Goal: Information Seeking & Learning: Learn about a topic

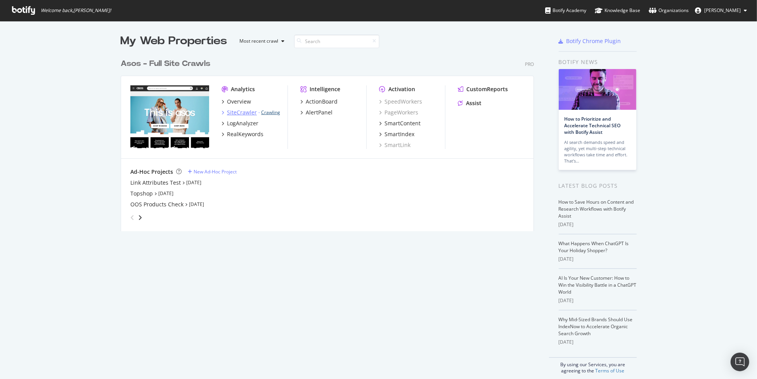
scroll to position [373, 745]
click at [246, 135] on div "RealKeywords" at bounding box center [245, 134] width 36 height 8
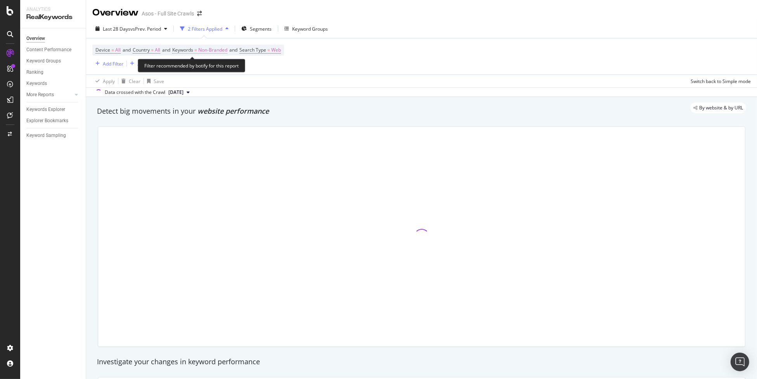
click at [218, 52] on span "Non-Branded" at bounding box center [212, 50] width 29 height 11
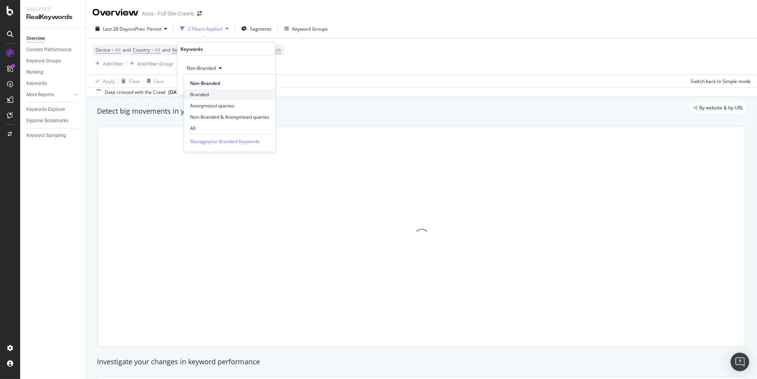
click at [227, 96] on span "Branded" at bounding box center [229, 94] width 79 height 7
click at [262, 84] on div "Apply" at bounding box center [263, 84] width 12 height 7
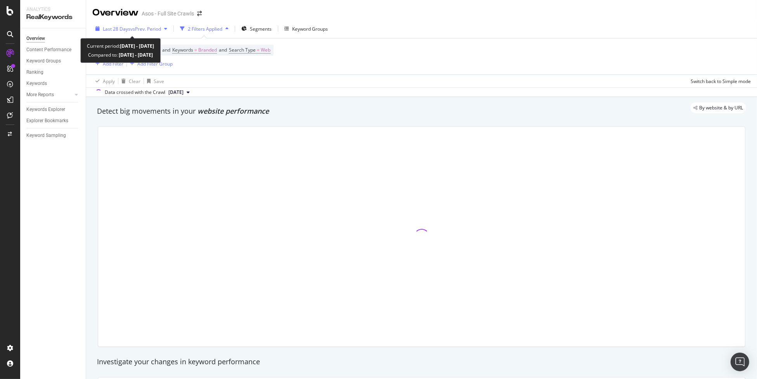
click at [139, 29] on span "vs Prev. Period" at bounding box center [145, 29] width 31 height 7
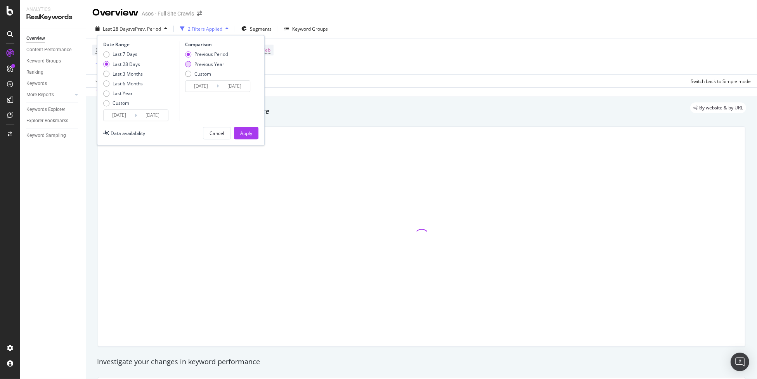
click at [197, 64] on div "Previous Year" at bounding box center [209, 64] width 30 height 7
type input "[DATE]"
click at [244, 132] on div "Apply" at bounding box center [246, 133] width 12 height 7
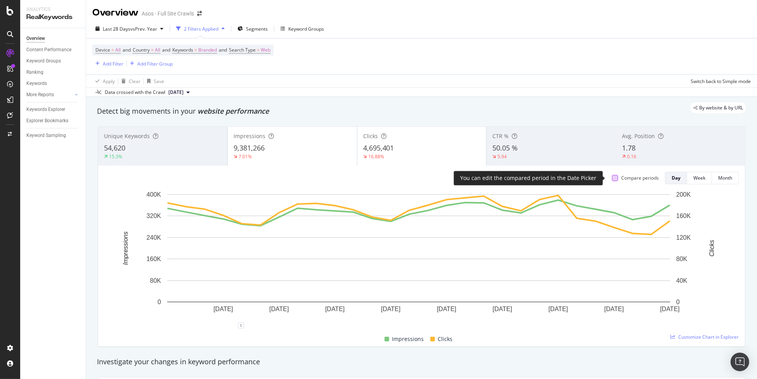
click at [612, 179] on div at bounding box center [615, 178] width 6 height 6
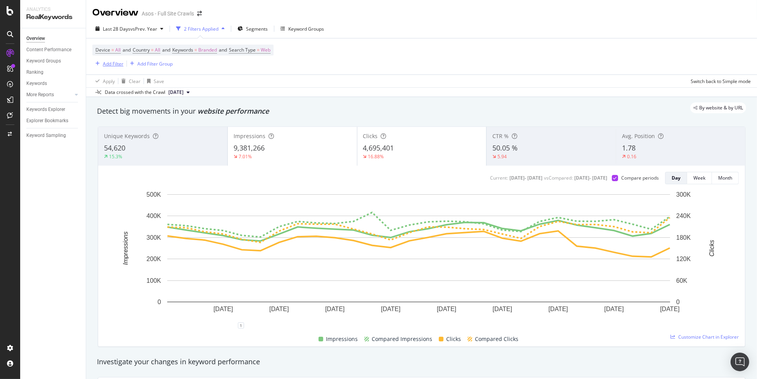
click at [111, 63] on div "Add Filter" at bounding box center [113, 64] width 21 height 7
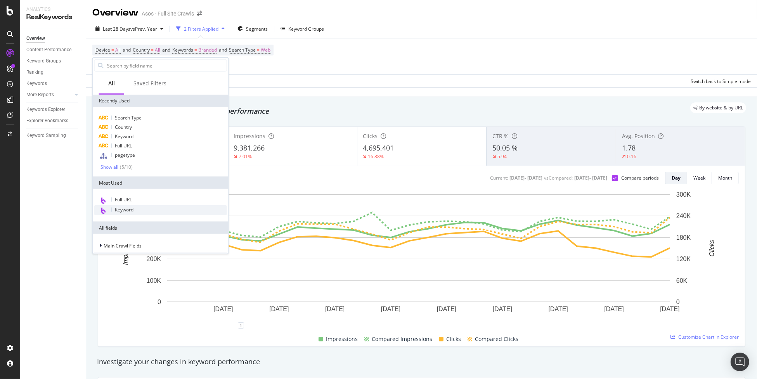
click at [159, 209] on div "Keyword" at bounding box center [160, 210] width 133 height 10
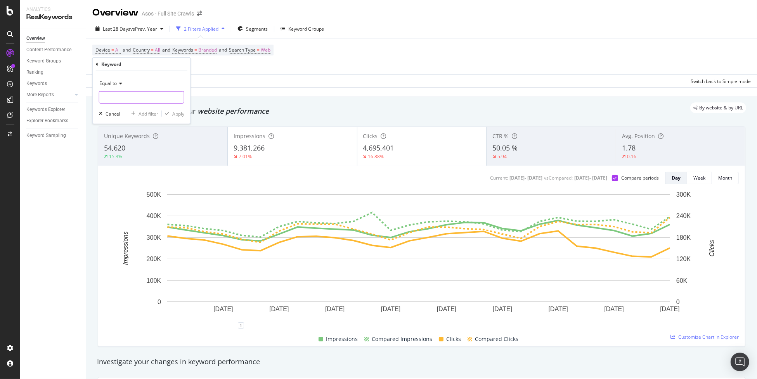
click at [133, 99] on input "text" at bounding box center [141, 97] width 85 height 12
type input "asos"
click at [179, 73] on div "Equal to asos asos Cancel Add filter Apply" at bounding box center [142, 97] width 98 height 53
click at [180, 113] on div "Apply" at bounding box center [178, 113] width 12 height 7
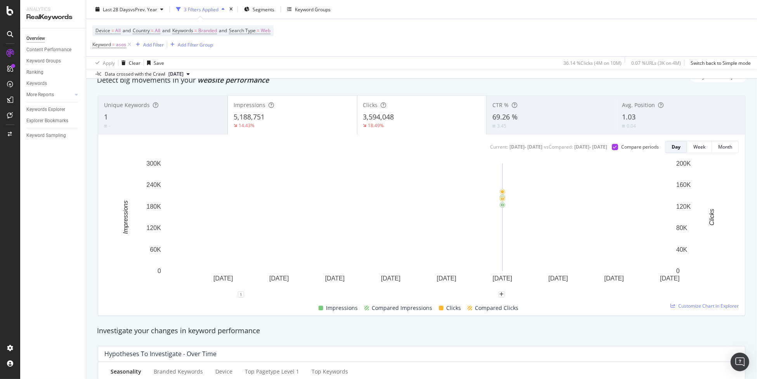
scroll to position [15, 0]
